Goal: Complete application form

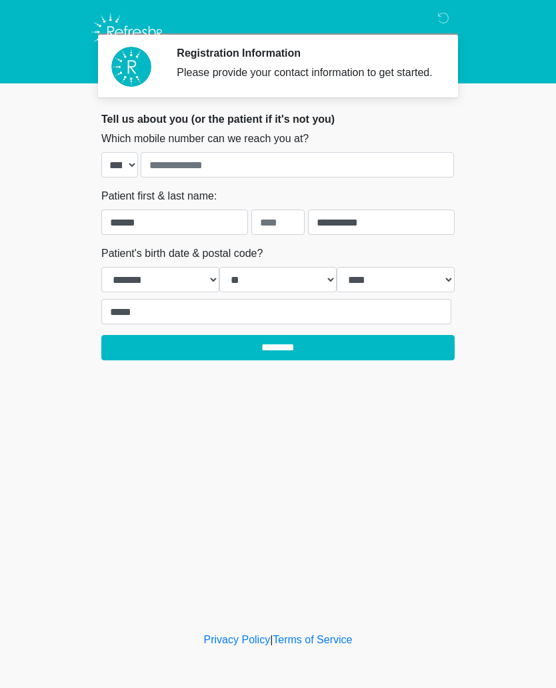
select select "*"
select select "**"
select select "****"
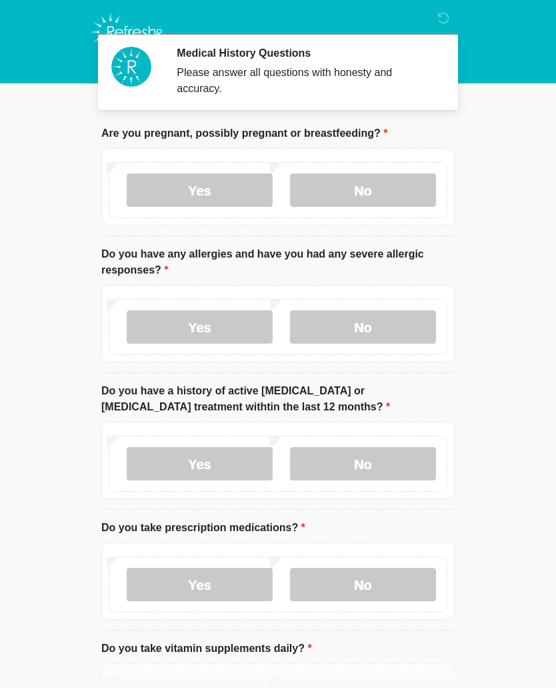
click at [410, 190] on label "No" at bounding box center [363, 189] width 146 height 33
click at [398, 342] on label "No" at bounding box center [363, 326] width 146 height 33
click at [406, 455] on label "No" at bounding box center [363, 463] width 146 height 33
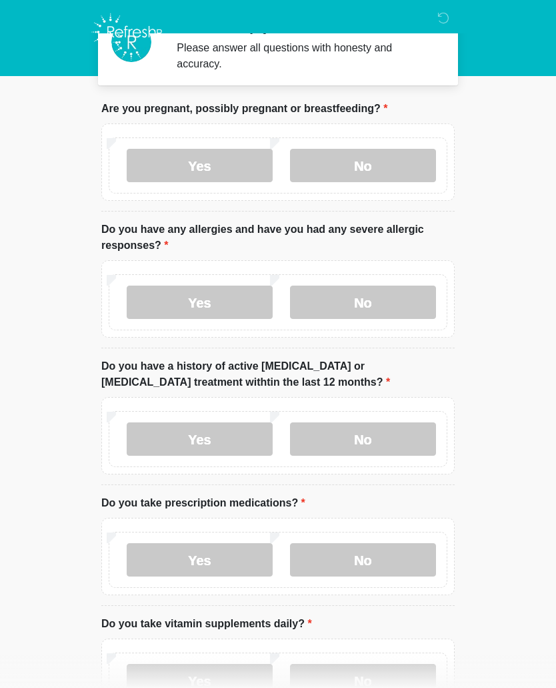
scroll to position [112, 0]
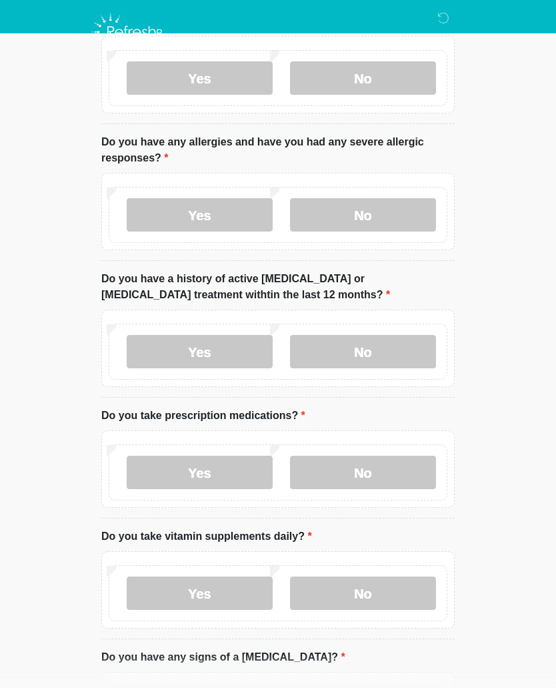
click at [417, 458] on label "No" at bounding box center [363, 472] width 146 height 33
click at [246, 583] on label "Yes" at bounding box center [200, 592] width 146 height 33
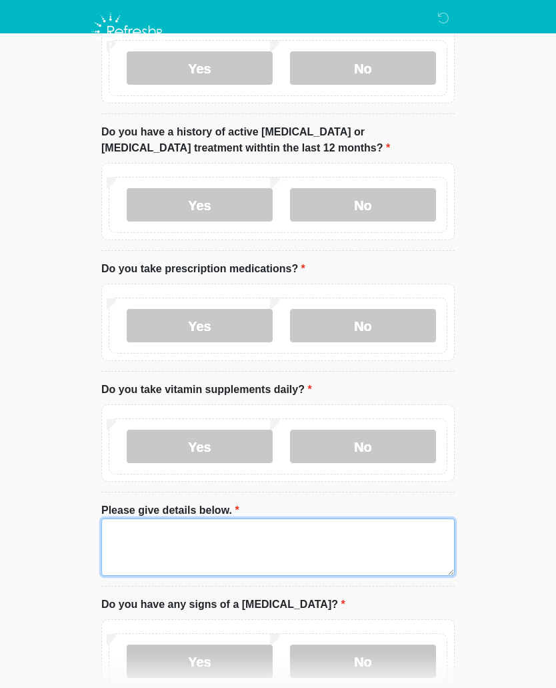
click at [330, 535] on textarea "Please give details below." at bounding box center [278, 547] width 354 height 57
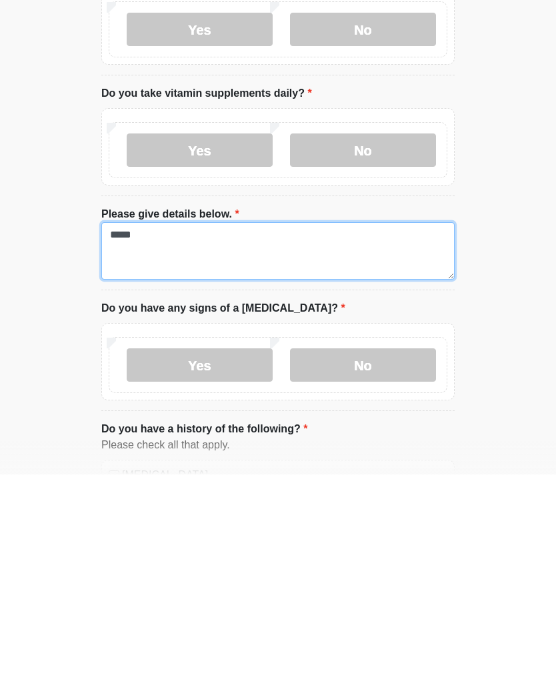
type textarea "*****"
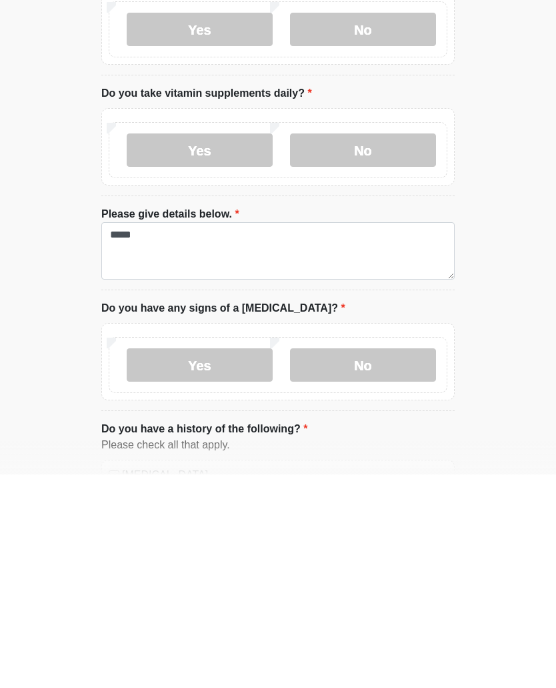
click at [390, 562] on label "No" at bounding box center [363, 578] width 146 height 33
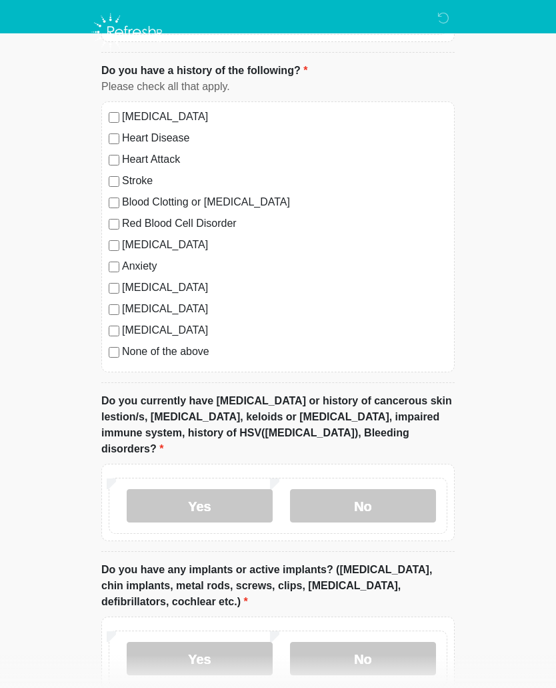
scroll to position [919, 0]
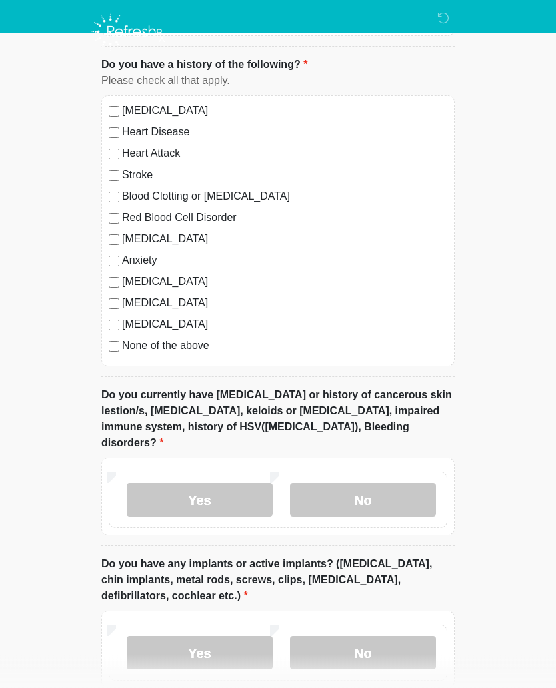
click at [380, 484] on label "No" at bounding box center [363, 500] width 146 height 33
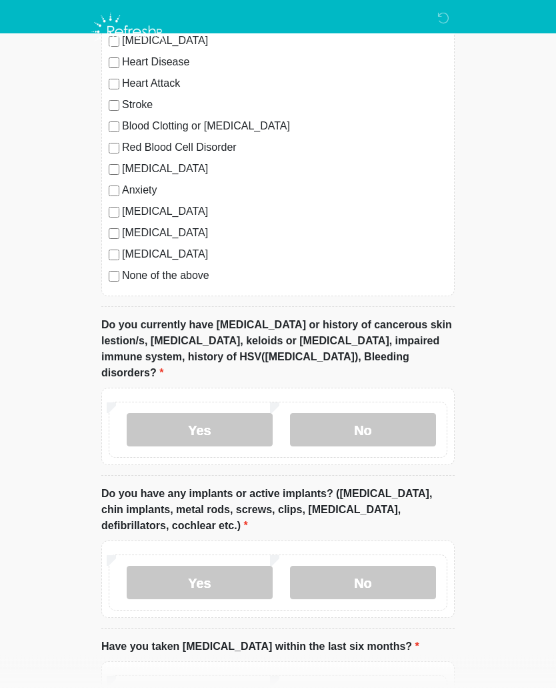
scroll to position [997, 0]
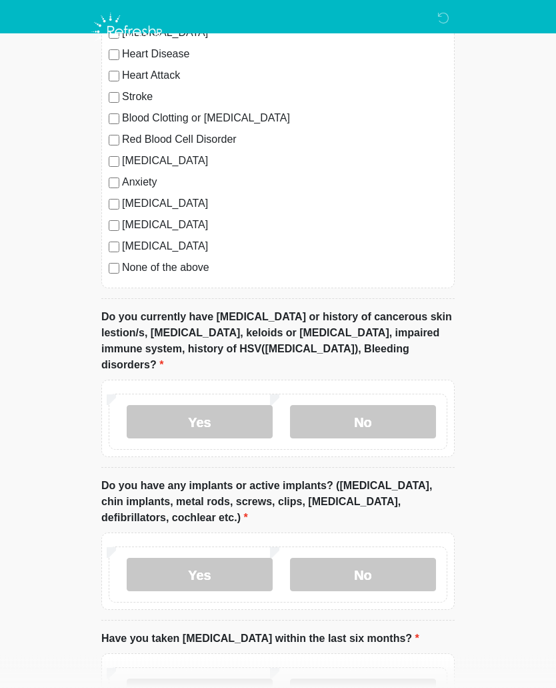
click at [390, 558] on label "No" at bounding box center [363, 574] width 146 height 33
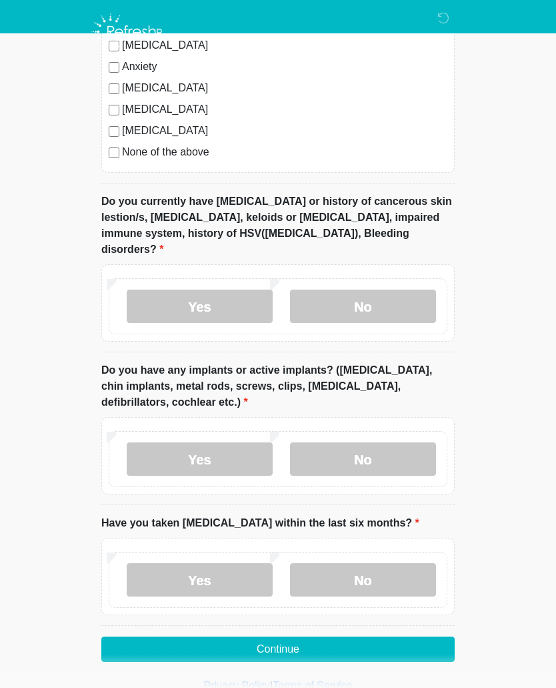
click at [394, 564] on label "No" at bounding box center [363, 580] width 146 height 33
click at [153, 637] on button "Continue" at bounding box center [278, 648] width 354 height 25
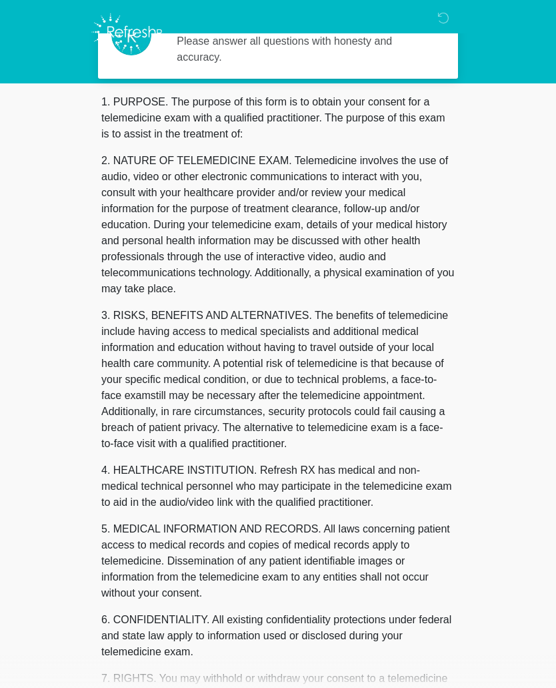
scroll to position [0, 0]
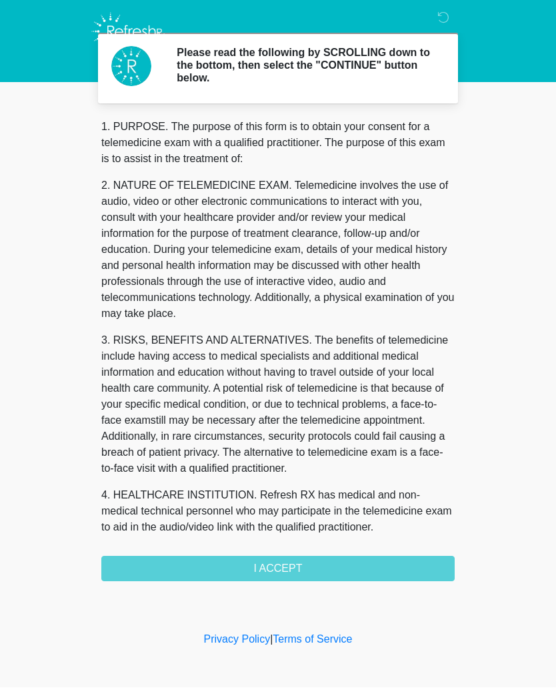
click at [368, 567] on div "1. PURPOSE. The purpose of this form is to obtain your consent for a telemedici…" at bounding box center [278, 350] width 354 height 462
click at [319, 568] on div "1. PURPOSE. The purpose of this form is to obtain your consent for a telemedici…" at bounding box center [278, 350] width 354 height 462
click at [287, 564] on div "1. PURPOSE. The purpose of this form is to obtain your consent for a telemedici…" at bounding box center [278, 350] width 354 height 462
click at [279, 571] on div "1. PURPOSE. The purpose of this form is to obtain your consent for a telemedici…" at bounding box center [278, 350] width 354 height 462
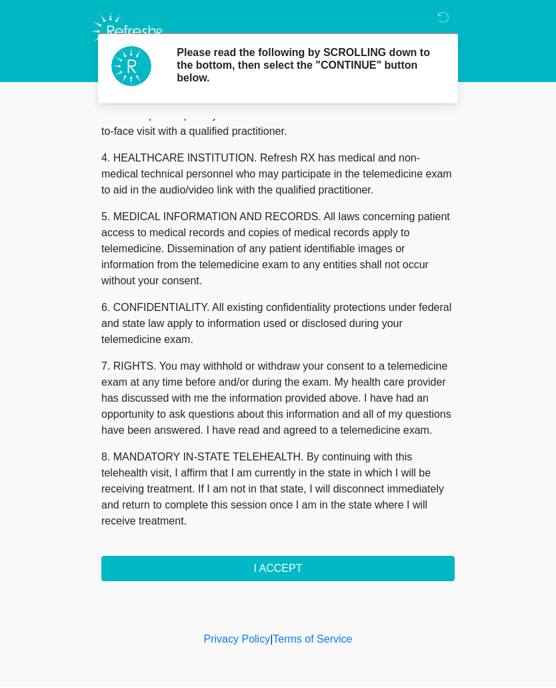
click at [304, 570] on button "I ACCEPT" at bounding box center [278, 568] width 354 height 25
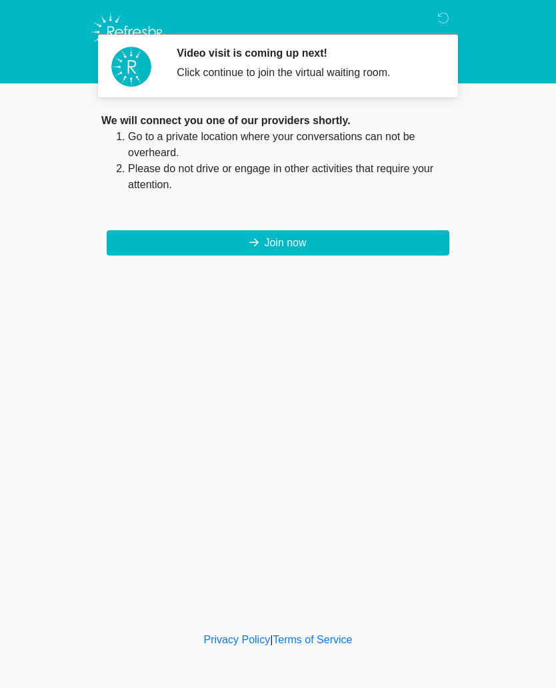
click at [308, 240] on button "Join now" at bounding box center [278, 242] width 343 height 25
